Goal: Information Seeking & Learning: Check status

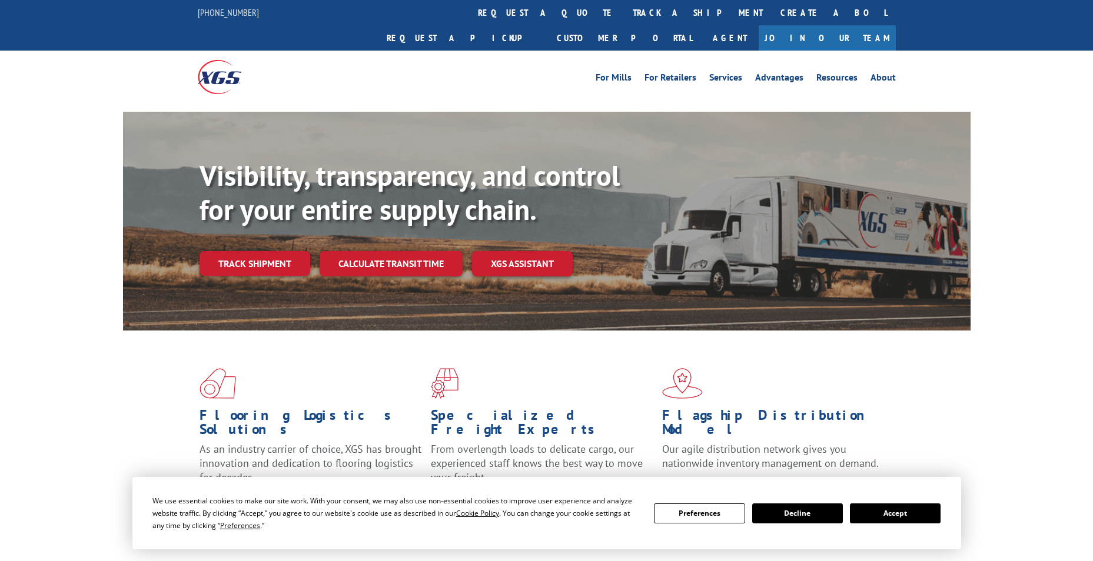
click at [264, 251] on link "Track shipment" at bounding box center [254, 263] width 111 height 25
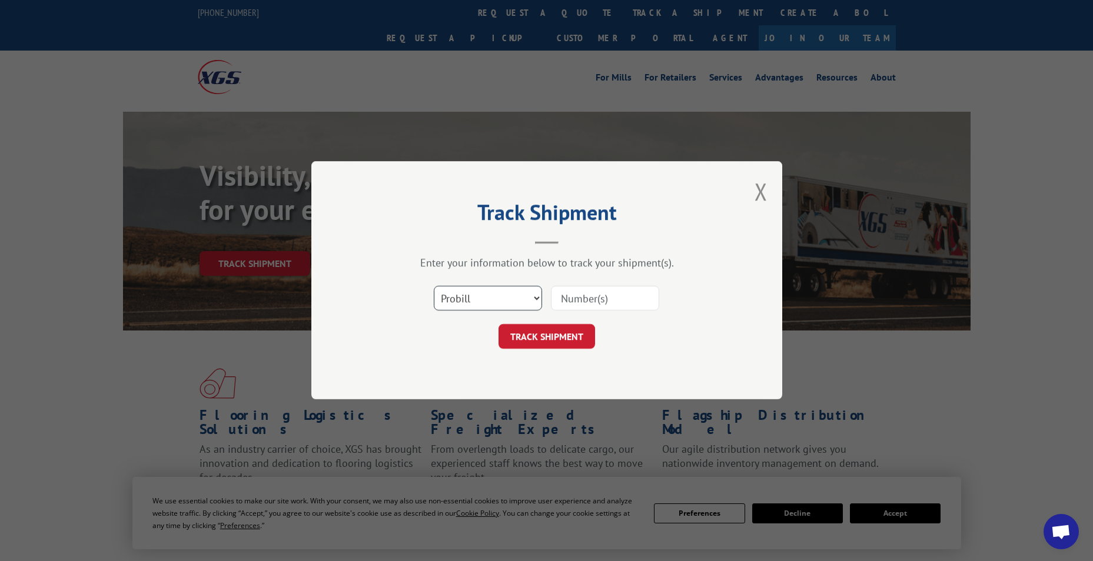
click at [528, 298] on select "Select category... Probill BOL PO" at bounding box center [488, 299] width 108 height 25
select select "bol"
click at [434, 287] on select "Select category... Probill BOL PO" at bounding box center [488, 299] width 108 height 25
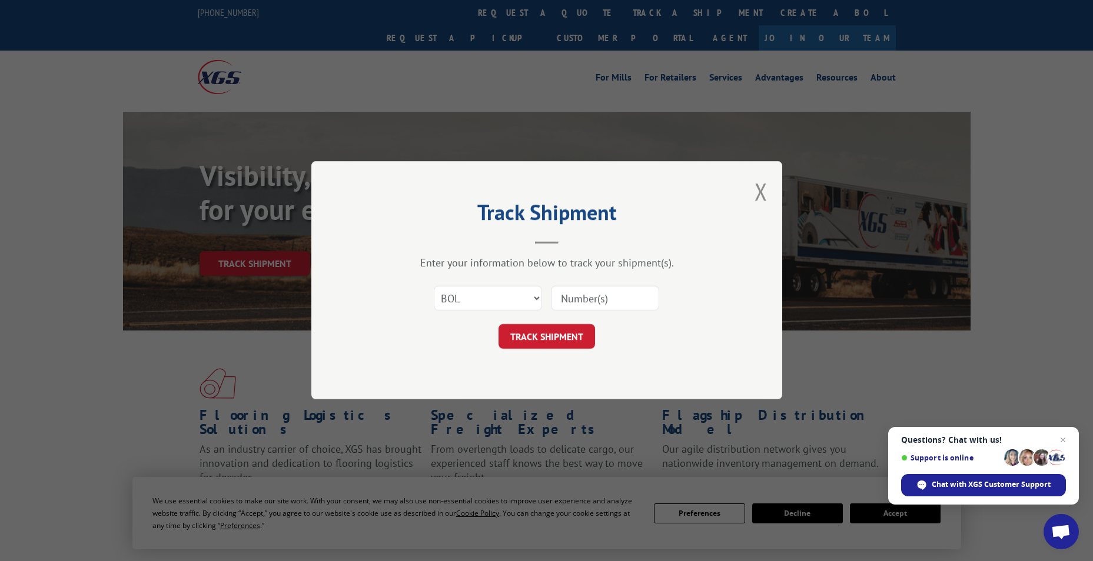
paste input "SH986324"
type input "SH986324"
click at [535, 339] on button "TRACK SHIPMENT" at bounding box center [546, 337] width 96 height 25
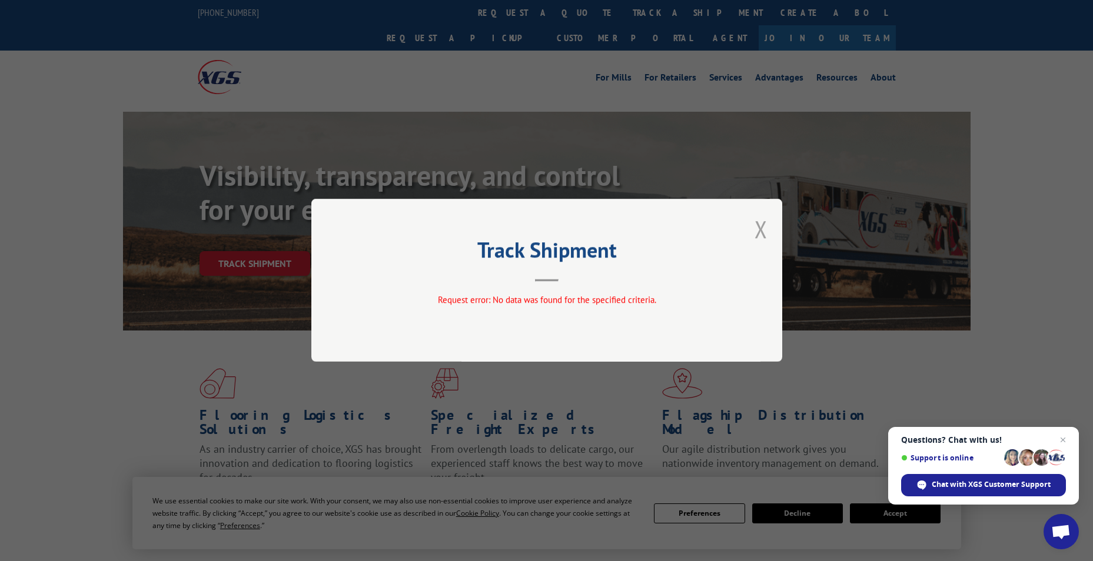
click at [757, 228] on button "Close modal" at bounding box center [760, 229] width 13 height 31
